Goal: Task Accomplishment & Management: Manage account settings

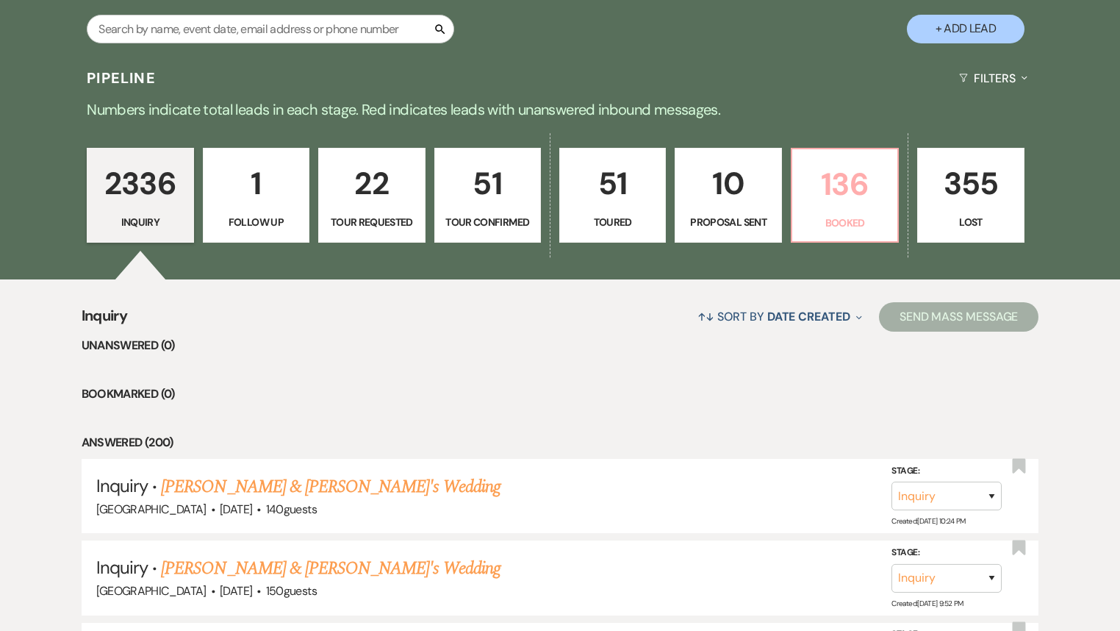
click at [848, 226] on p "Booked" at bounding box center [844, 223] width 87 height 16
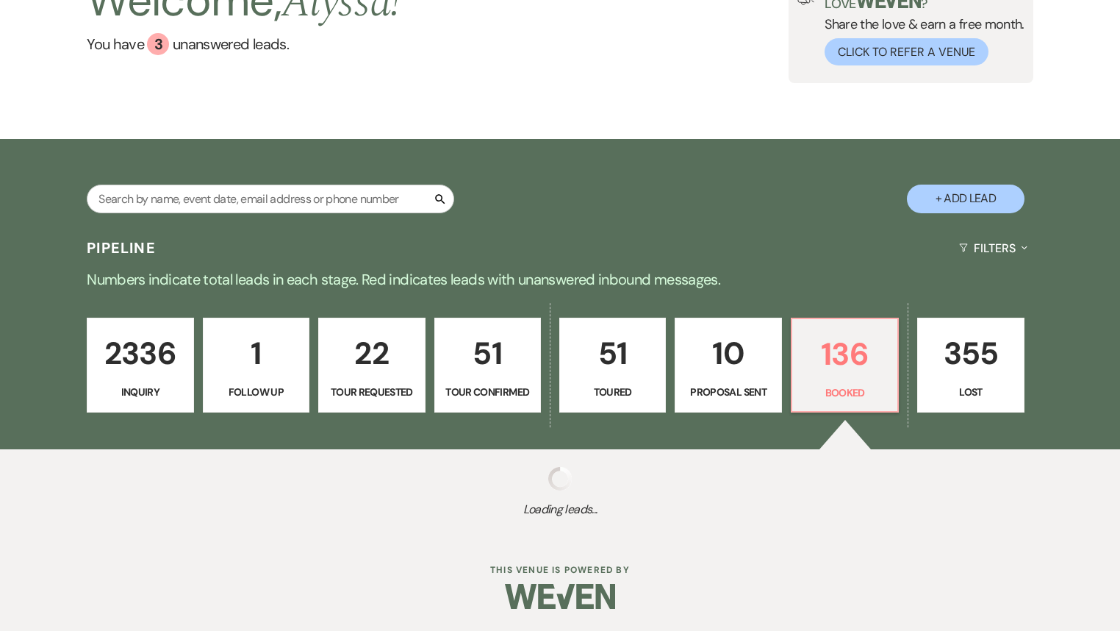
select select "7"
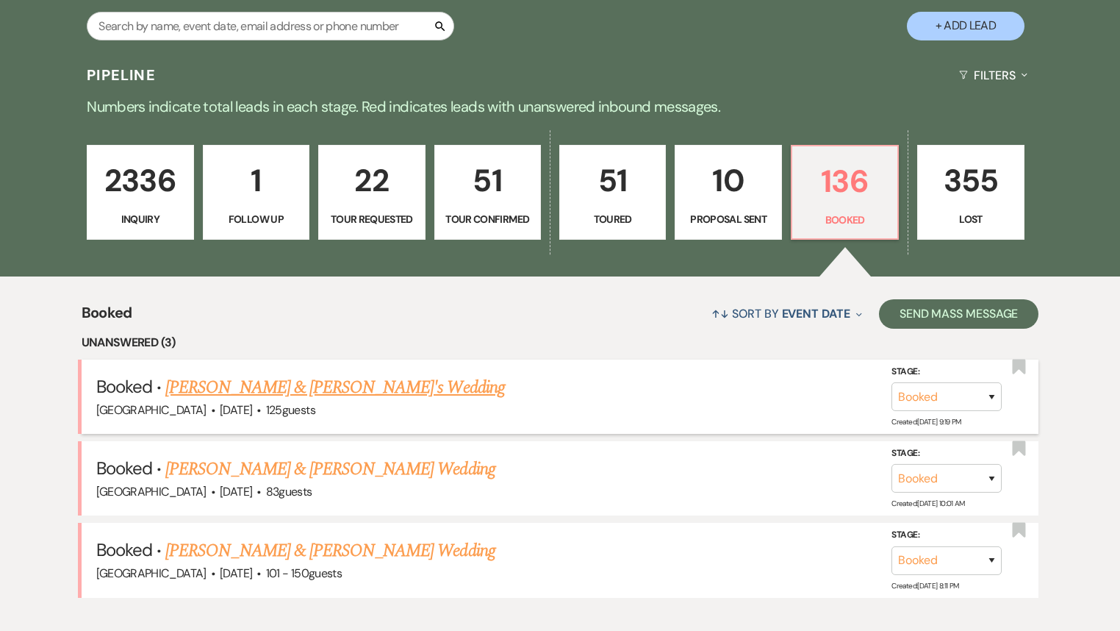
scroll to position [470, 0]
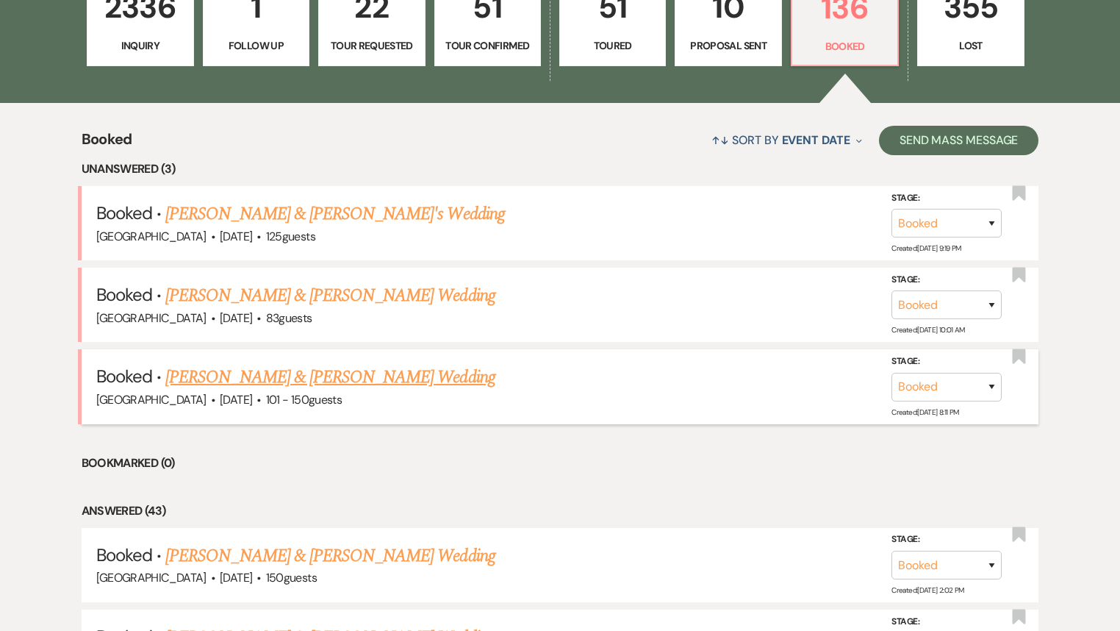
click at [306, 379] on link "[PERSON_NAME] & [PERSON_NAME] Wedding" at bounding box center [329, 377] width 329 height 26
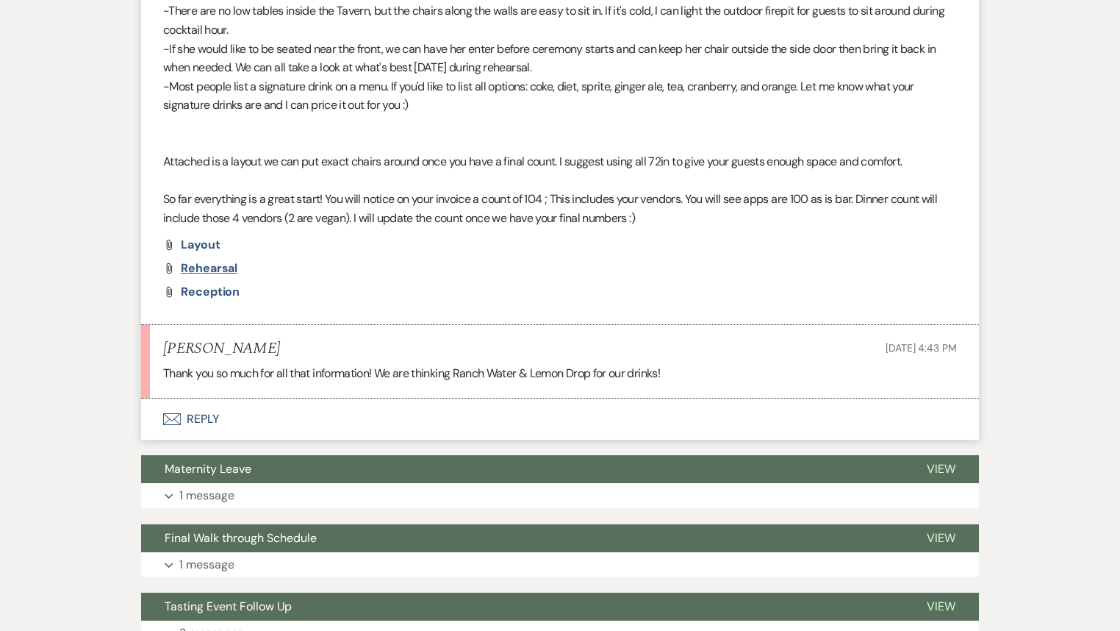
scroll to position [1470, 0]
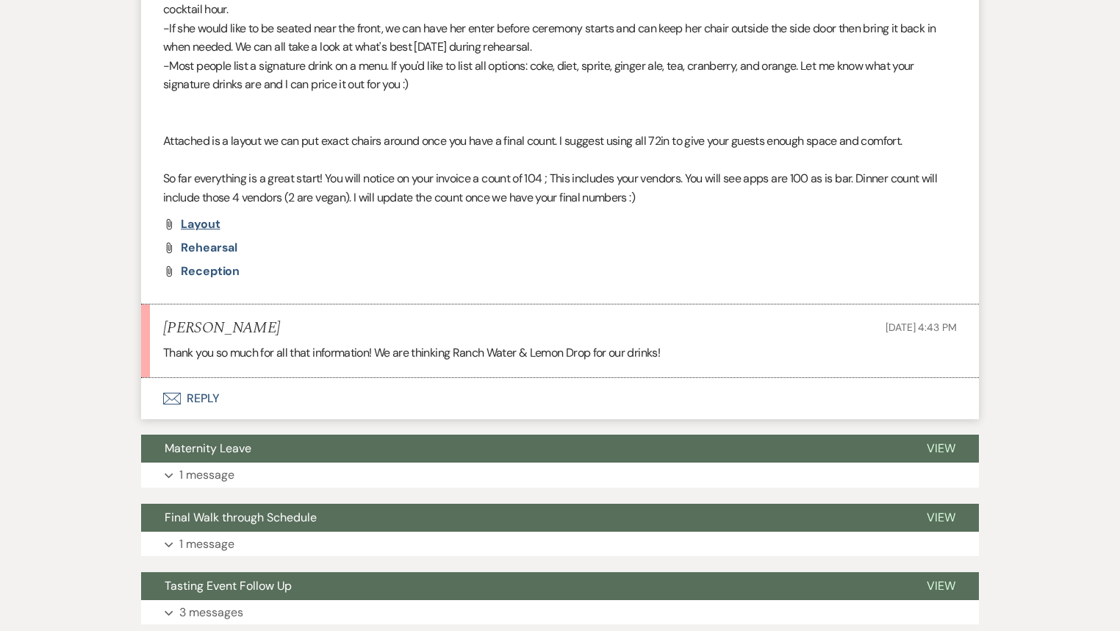
click at [208, 225] on span "layout" at bounding box center [201, 223] width 40 height 15
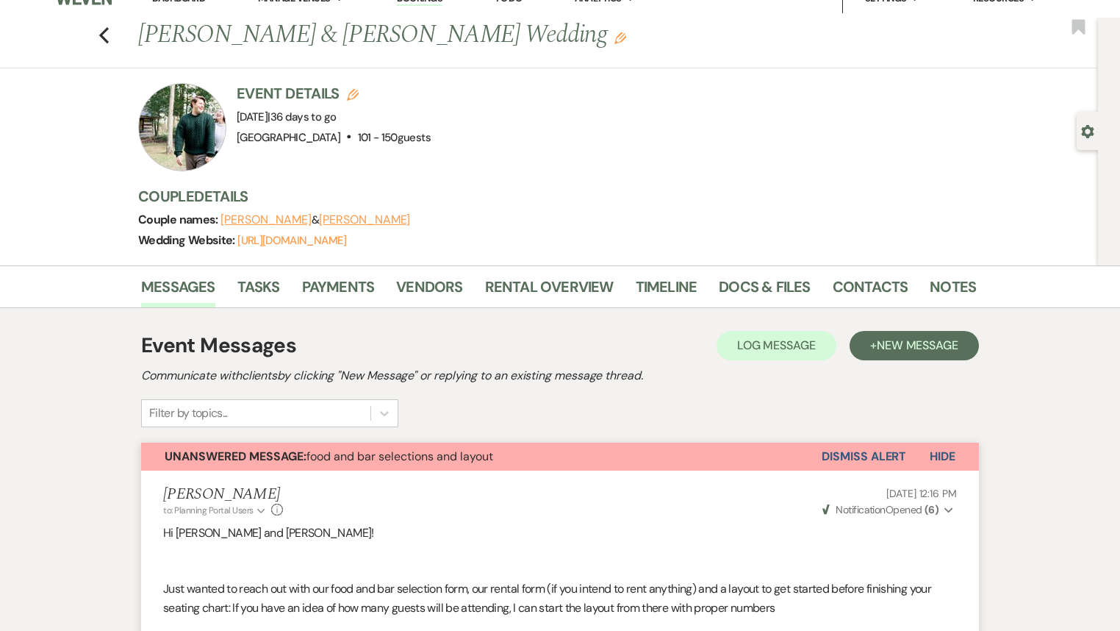
scroll to position [0, 0]
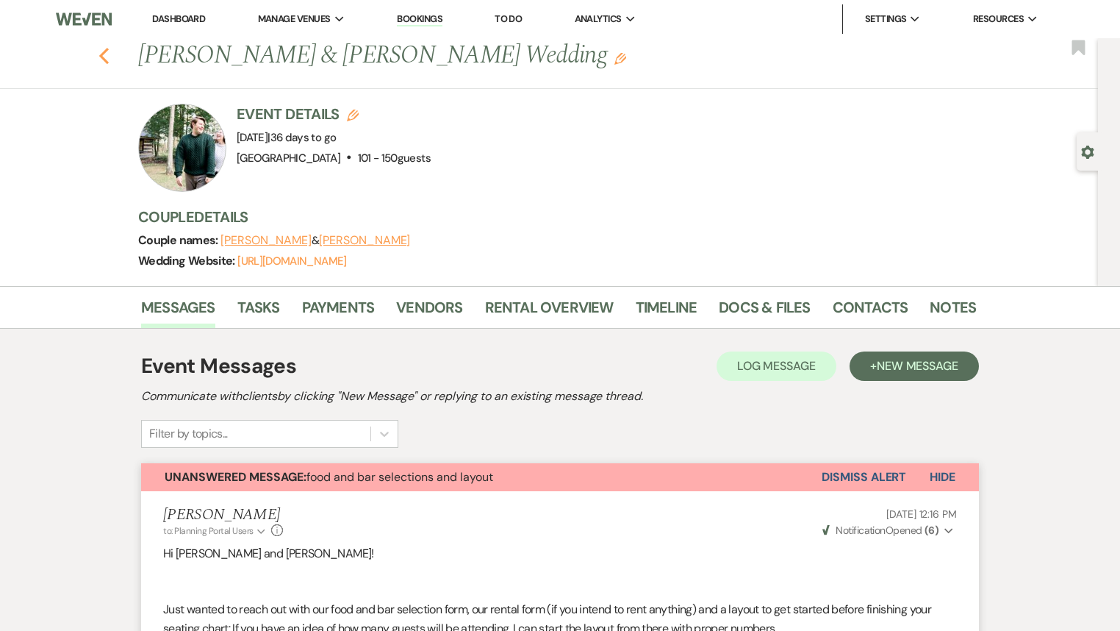
click at [108, 56] on icon "Previous" at bounding box center [104, 56] width 11 height 18
select select "7"
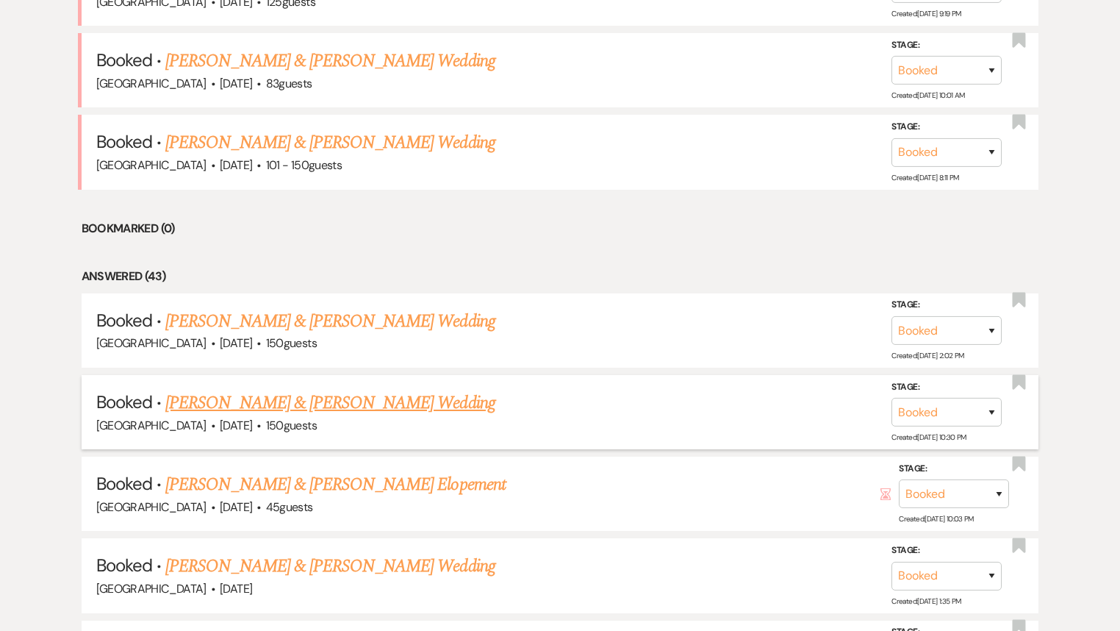
scroll to position [706, 0]
click at [329, 399] on link "[PERSON_NAME] & [PERSON_NAME] Wedding" at bounding box center [329, 402] width 329 height 26
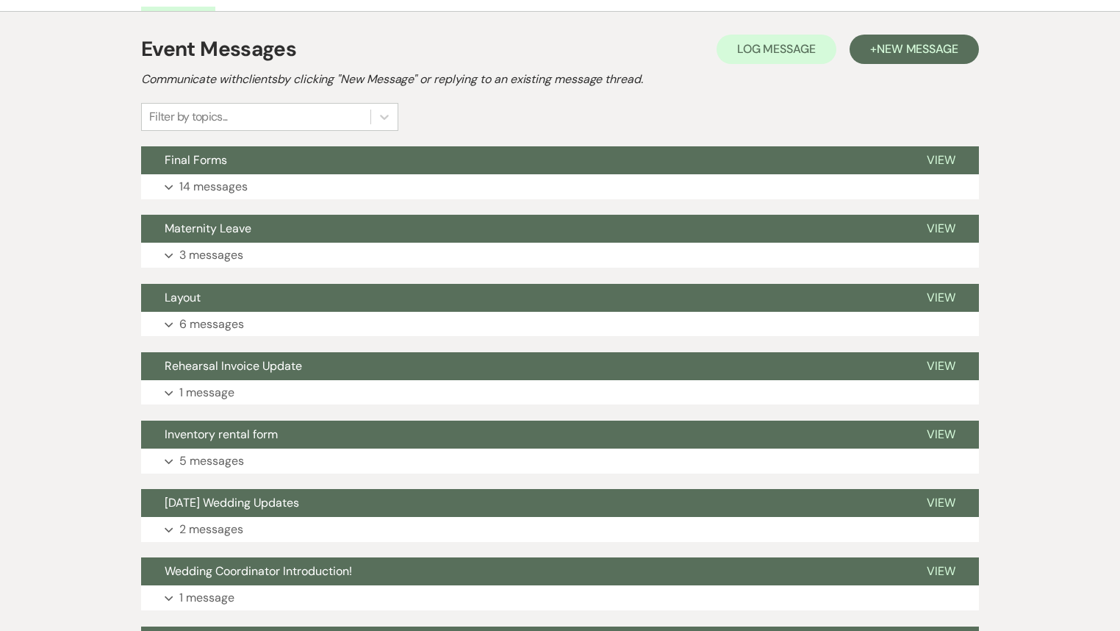
scroll to position [294, 0]
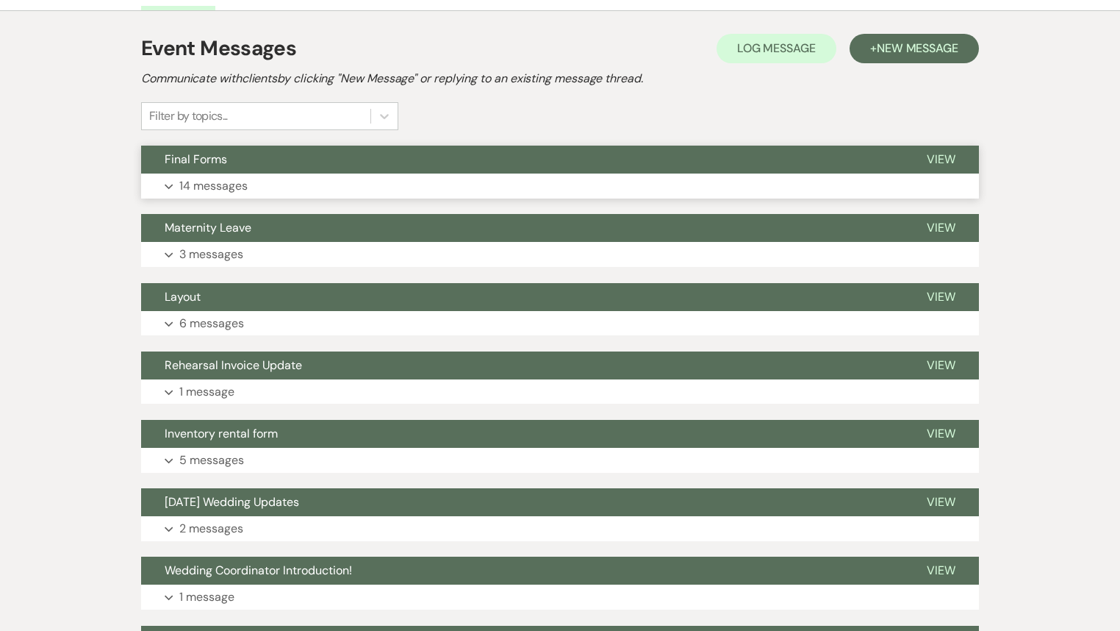
click at [262, 175] on button "Expand 14 messages" at bounding box center [560, 185] width 838 height 25
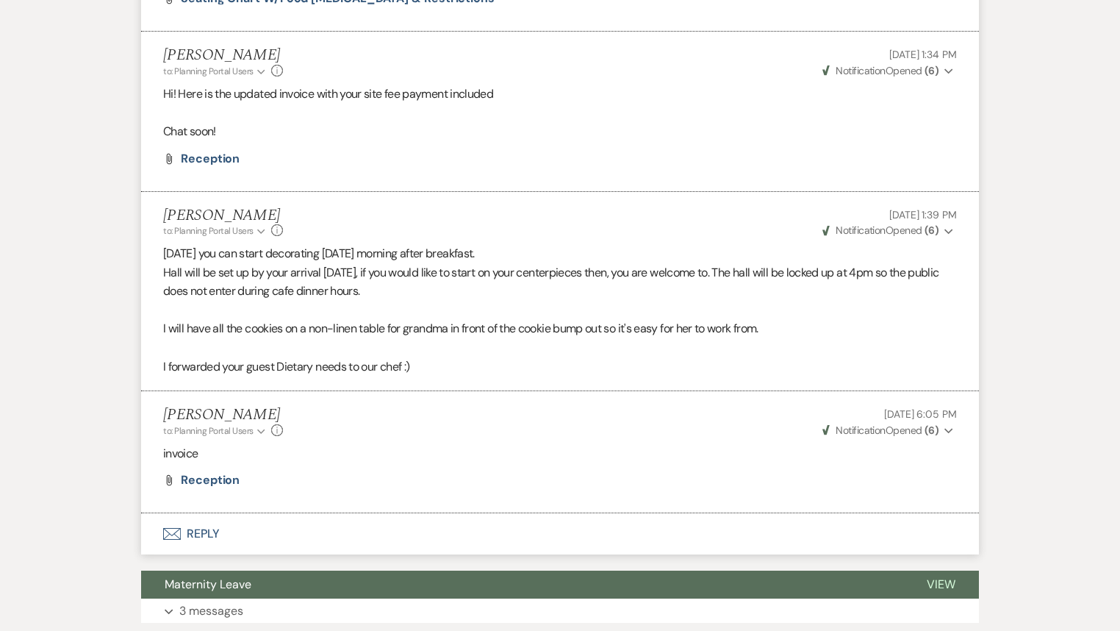
scroll to position [5117, 0]
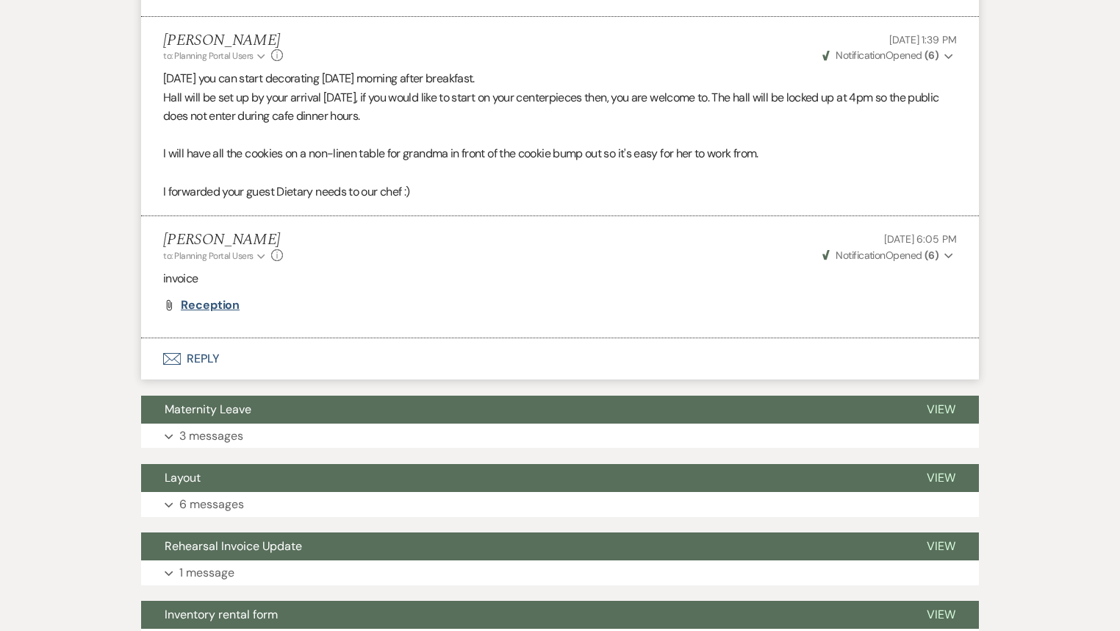
click at [220, 297] on span "reception" at bounding box center [210, 304] width 59 height 15
